Goal: Navigation & Orientation: Find specific page/section

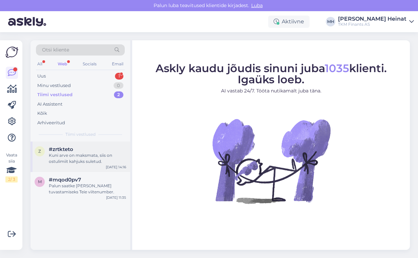
click at [77, 160] on div "Kuni arve on maksmata, siis on ostulimiit kahjuks suletud." at bounding box center [87, 159] width 77 height 12
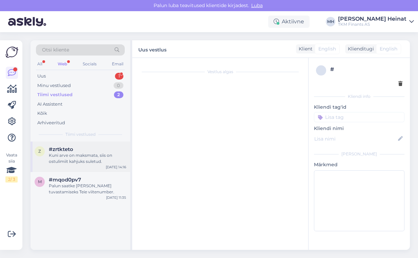
click at [63, 154] on div "Kuni arve on maksmata, siis on ostulimiit kahjuks suletud." at bounding box center [87, 159] width 77 height 12
click at [68, 84] on div "Minu vestlused" at bounding box center [54, 85] width 34 height 7
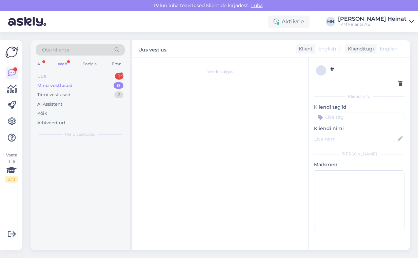
click at [54, 76] on div "Uus 1" at bounding box center [80, 76] width 89 height 9
click at [54, 84] on div "Minu vestlused" at bounding box center [54, 85] width 34 height 7
click at [57, 98] on div "Tiimi vestlused" at bounding box center [53, 95] width 33 height 7
click at [58, 104] on div "AI Assistent" at bounding box center [49, 104] width 25 height 7
click at [57, 110] on div "Kõik" at bounding box center [80, 113] width 89 height 9
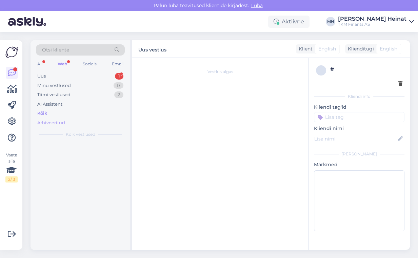
click at [55, 123] on div "Arhiveeritud" at bounding box center [51, 123] width 28 height 7
click at [52, 81] on div "Minu vestlused 0" at bounding box center [80, 85] width 89 height 9
click at [49, 76] on div "Uus 1" at bounding box center [80, 76] width 89 height 9
